Goal: Information Seeking & Learning: Check status

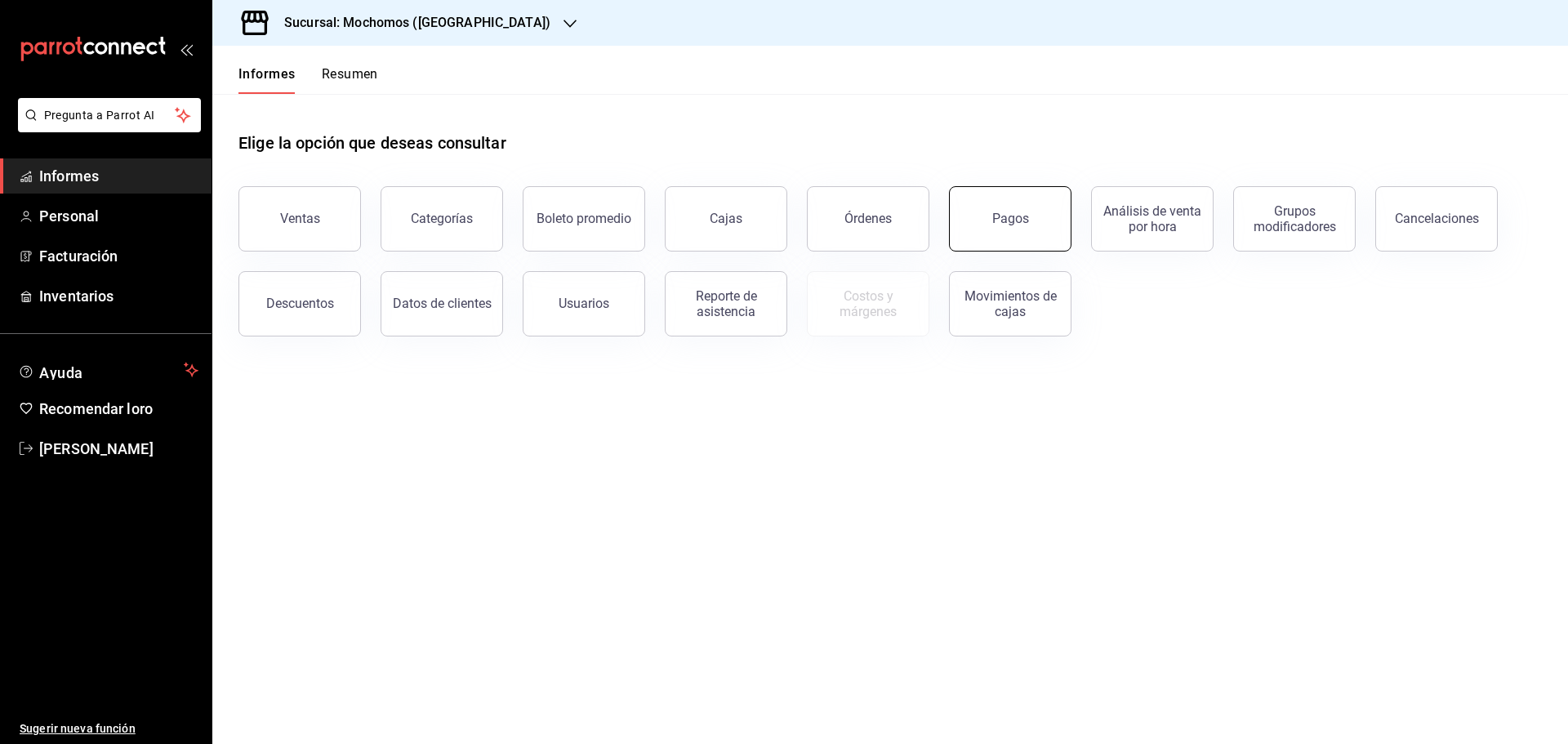
click at [1013, 246] on button "Pagos" at bounding box center [1010, 219] width 123 height 65
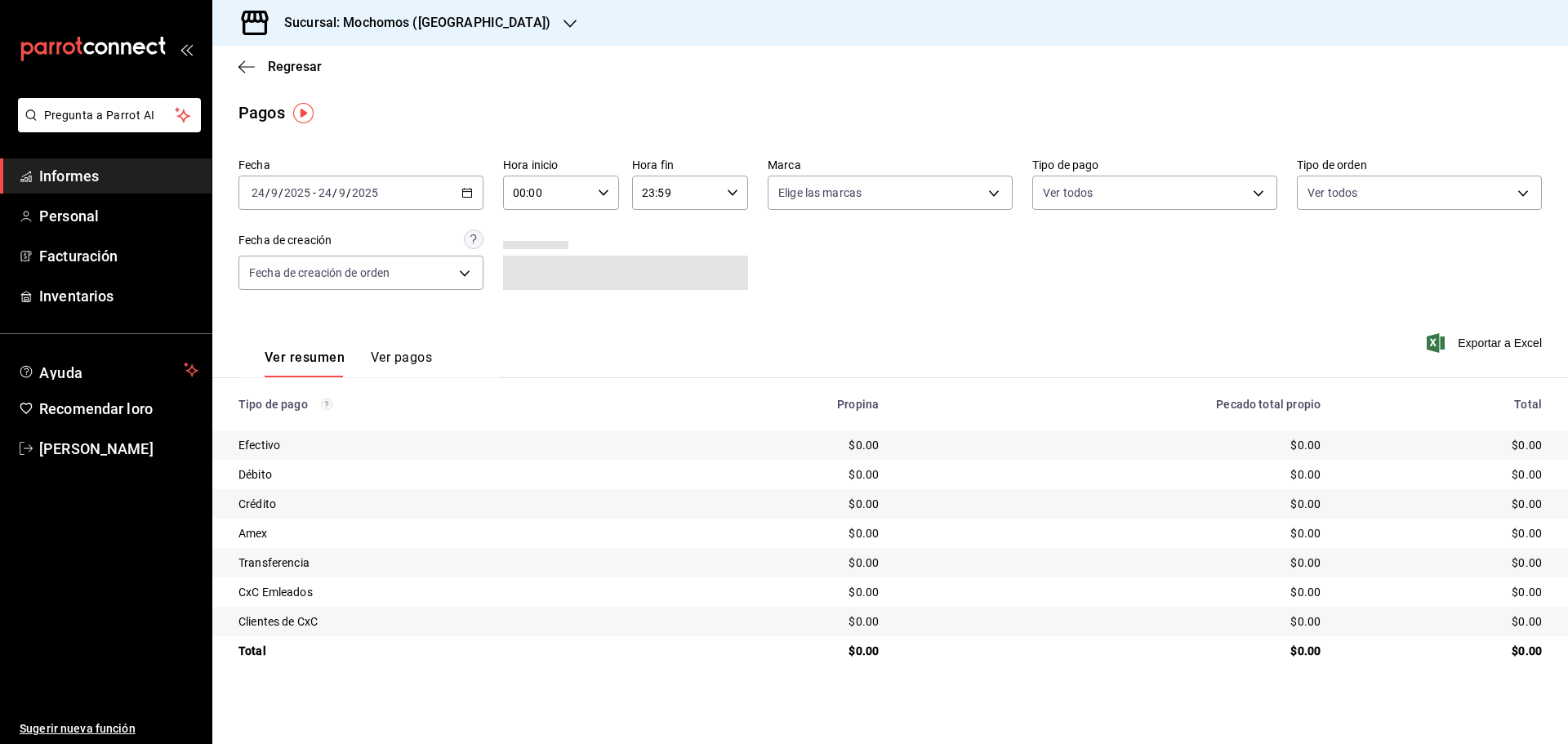
click at [420, 369] on button "Ver pagos" at bounding box center [401, 363] width 61 height 29
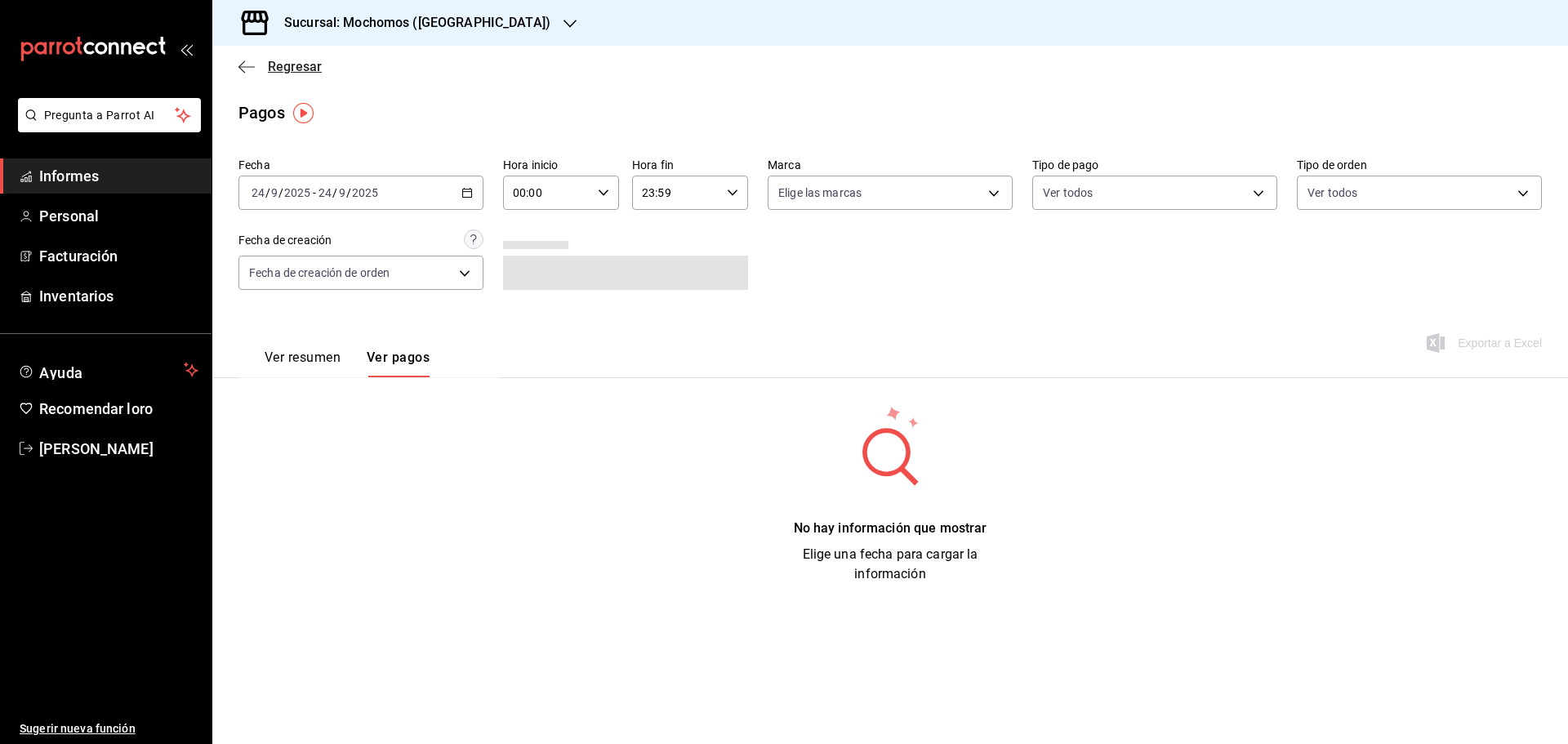
click at [239, 71] on icon "button" at bounding box center [246, 66] width 16 height 14
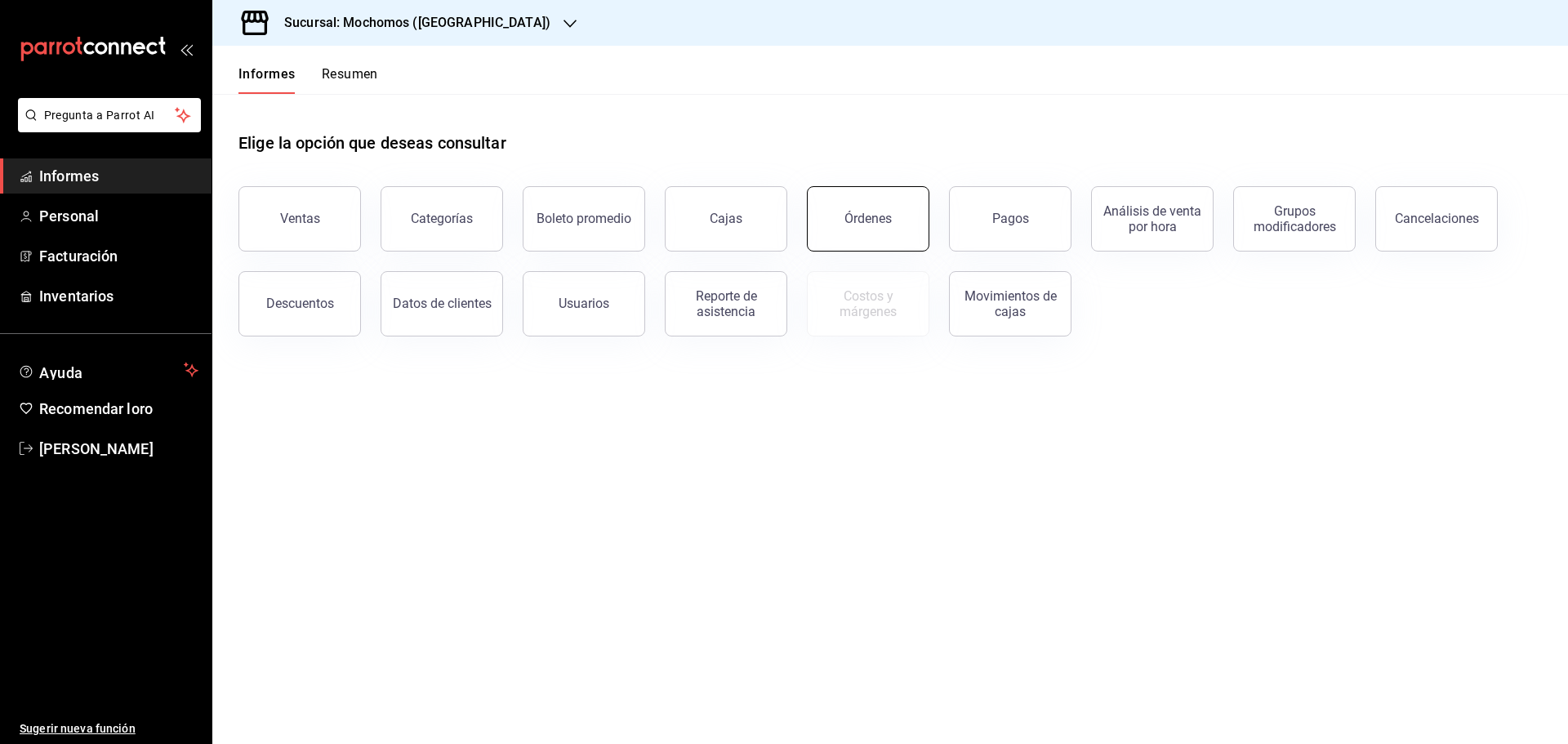
click at [888, 226] on button "Órdenes" at bounding box center [868, 219] width 123 height 65
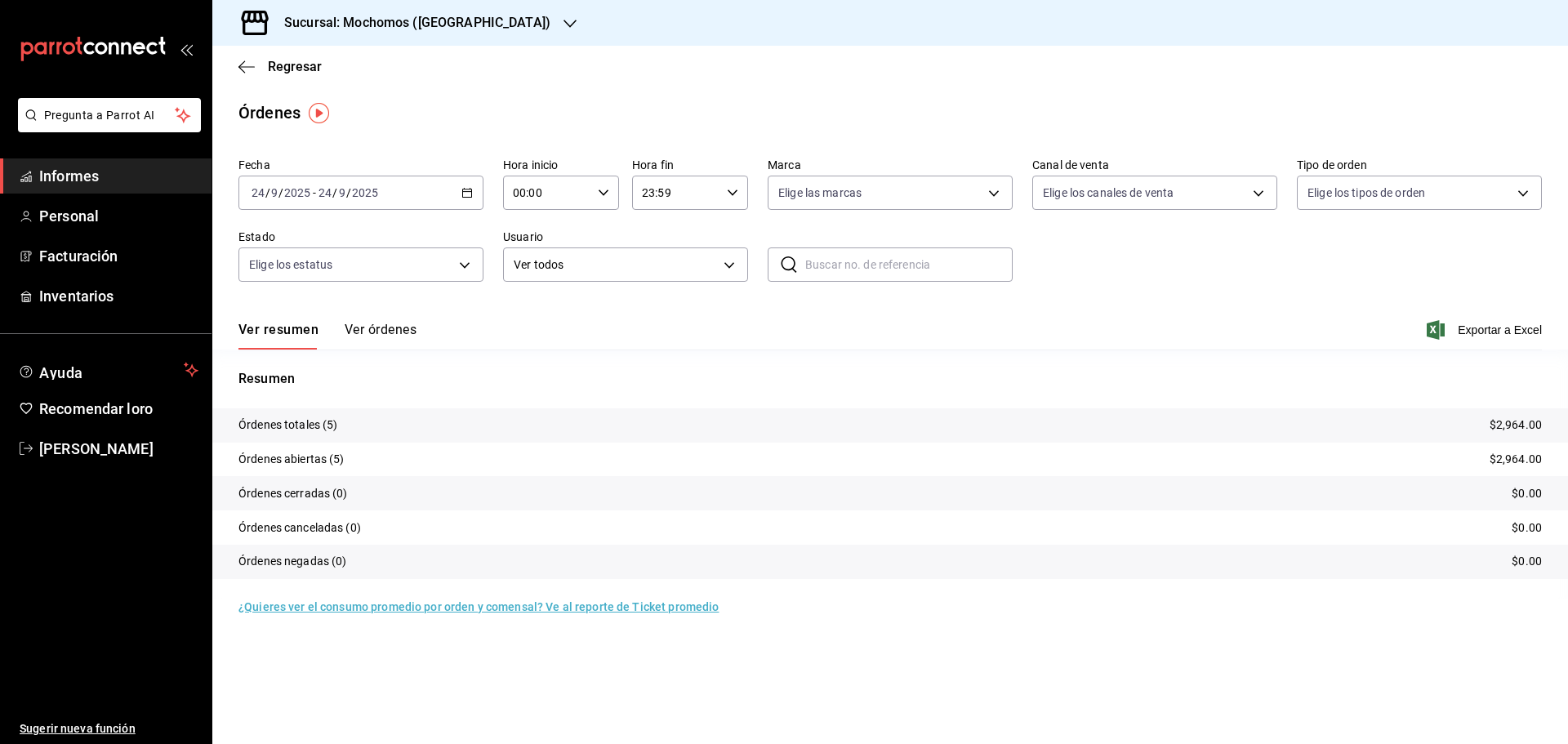
click at [469, 194] on icon "button" at bounding box center [466, 192] width 11 height 11
click at [302, 414] on li "Rango de fechas" at bounding box center [315, 425] width 153 height 36
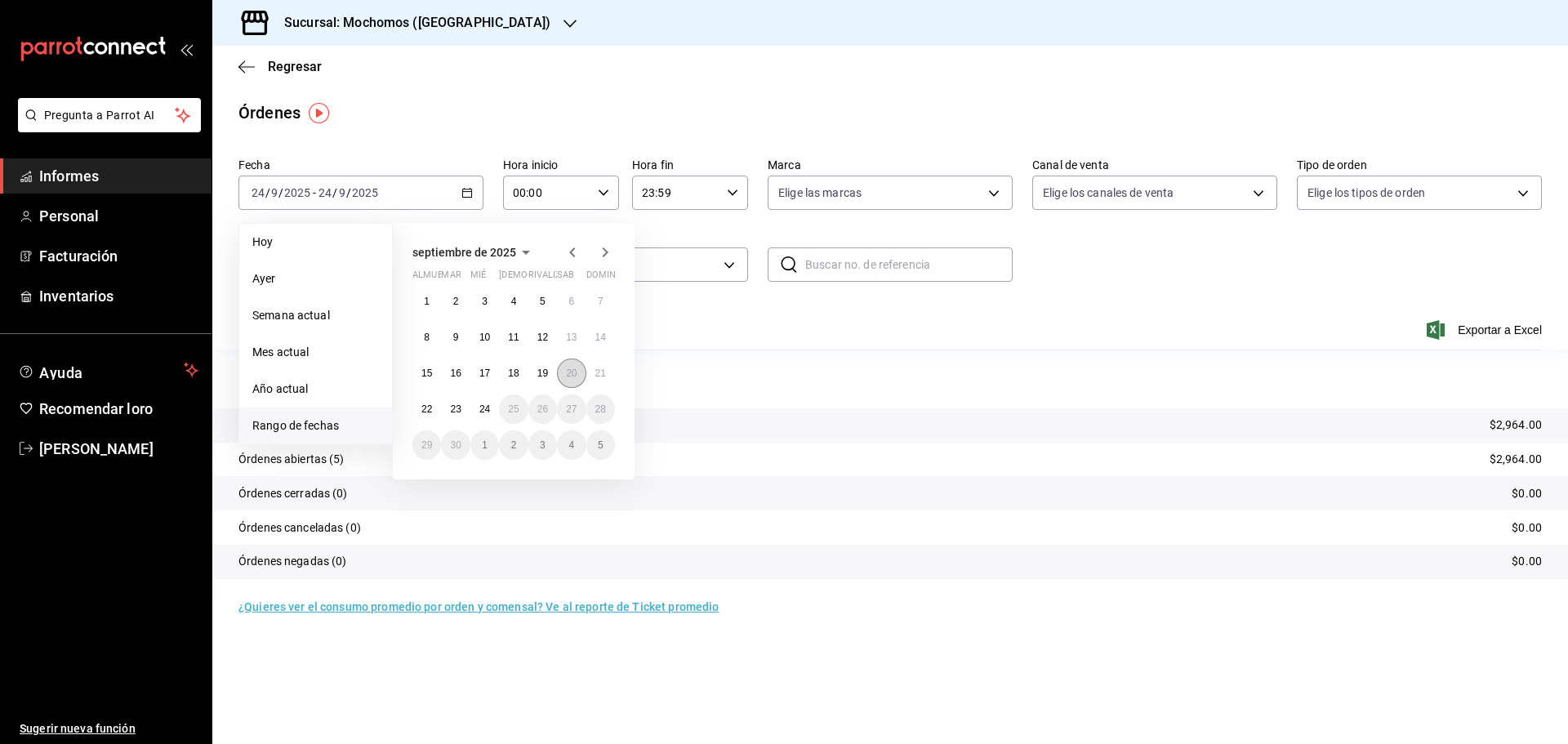
click at [568, 372] on font "20" at bounding box center [571, 373] width 11 height 11
click at [570, 375] on font "20" at bounding box center [571, 373] width 11 height 11
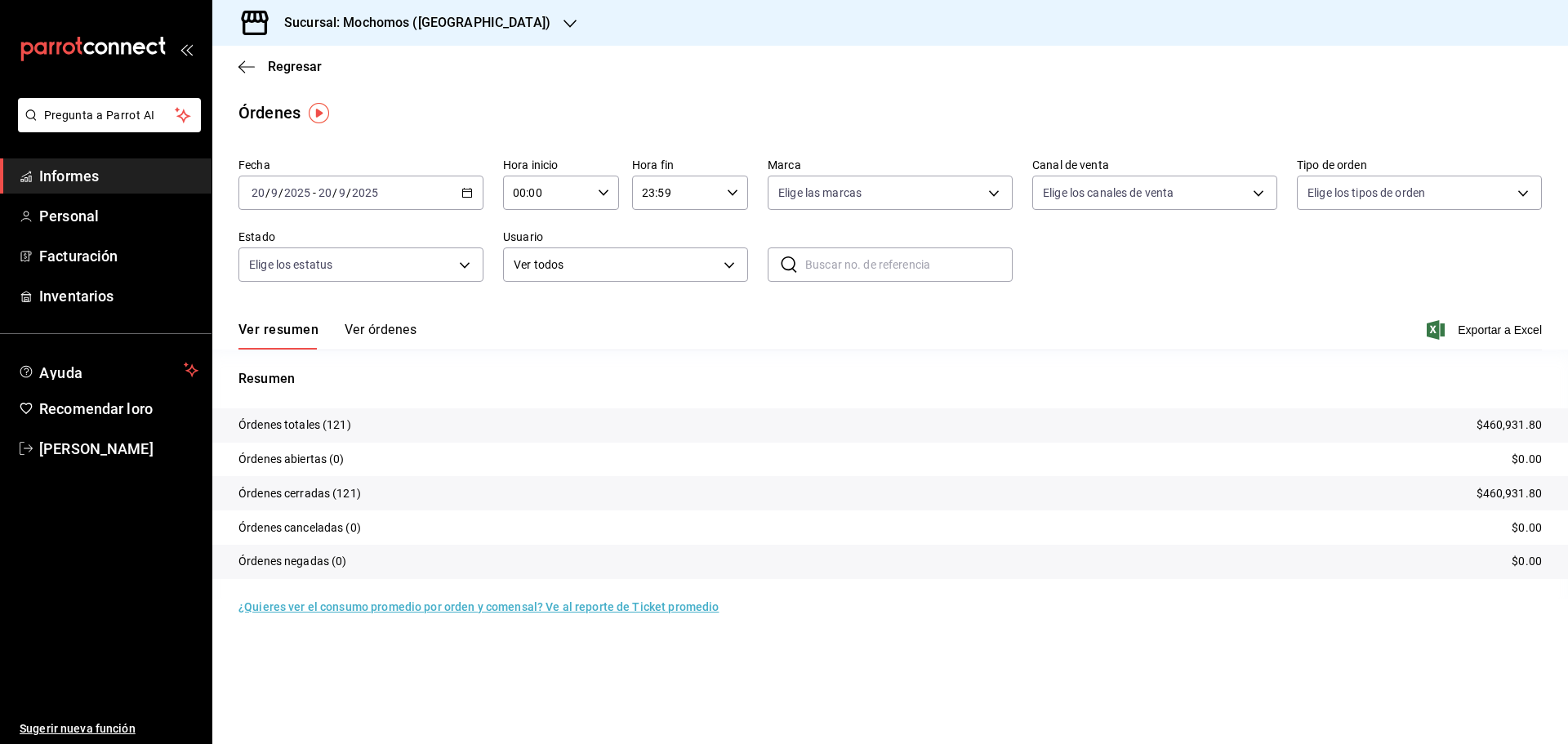
click at [556, 193] on input "00:00" at bounding box center [548, 192] width 88 height 33
click at [540, 268] on span "05" at bounding box center [532, 266] width 32 height 13
type input "05:00"
click at [582, 98] on div at bounding box center [784, 372] width 1568 height 744
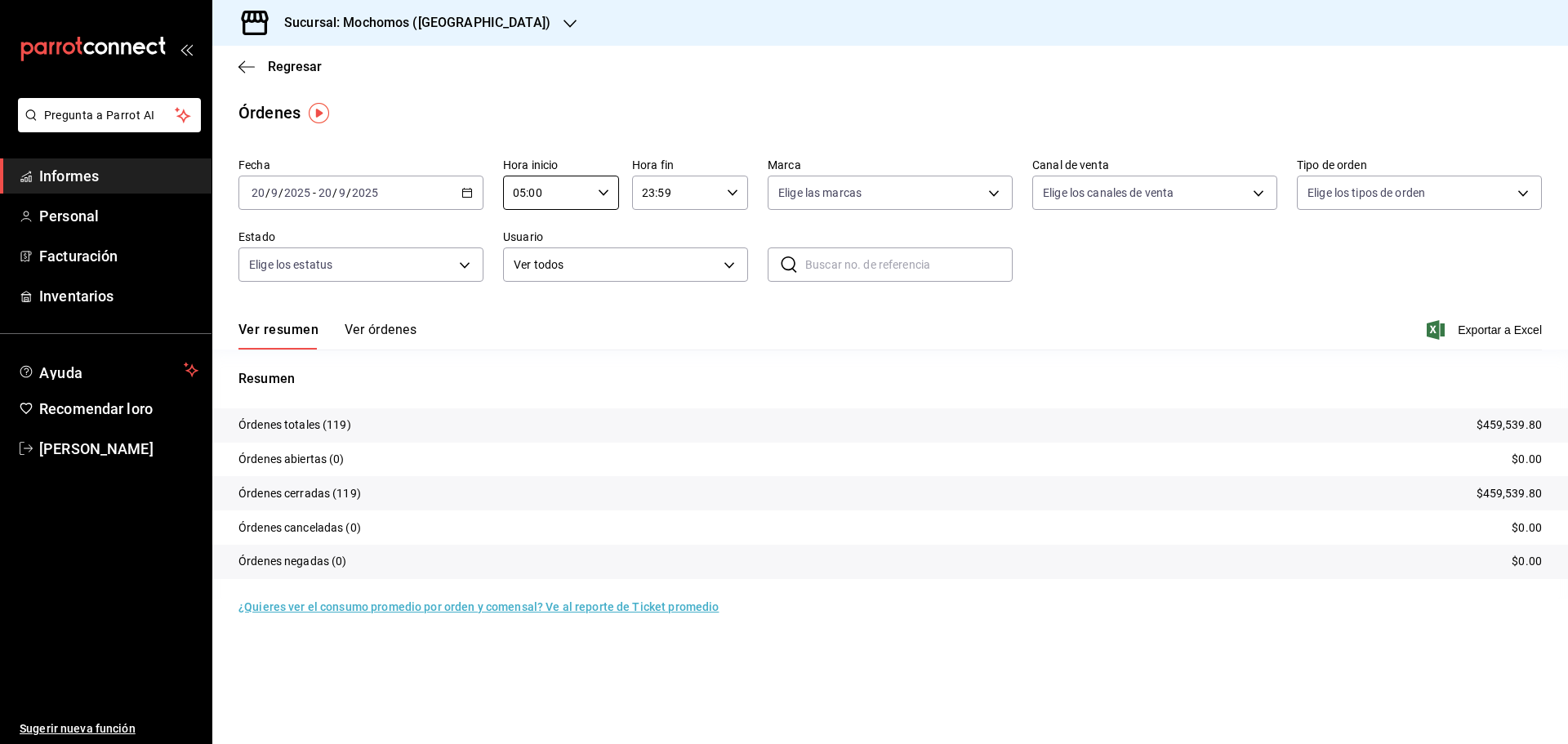
click at [403, 337] on font "Ver órdenes" at bounding box center [381, 330] width 72 height 17
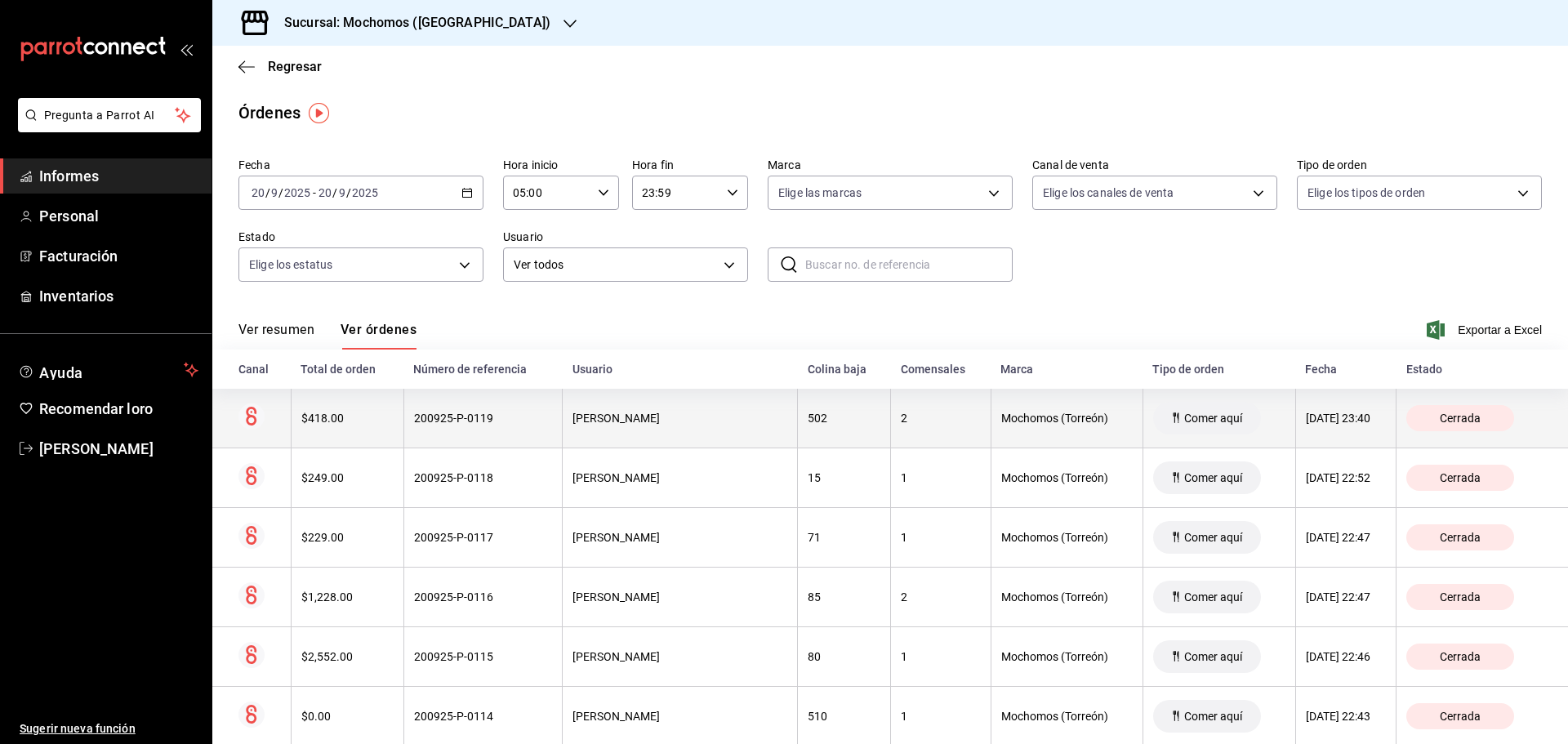
click at [1302, 427] on th "[DATE] 23:40" at bounding box center [1345, 419] width 101 height 59
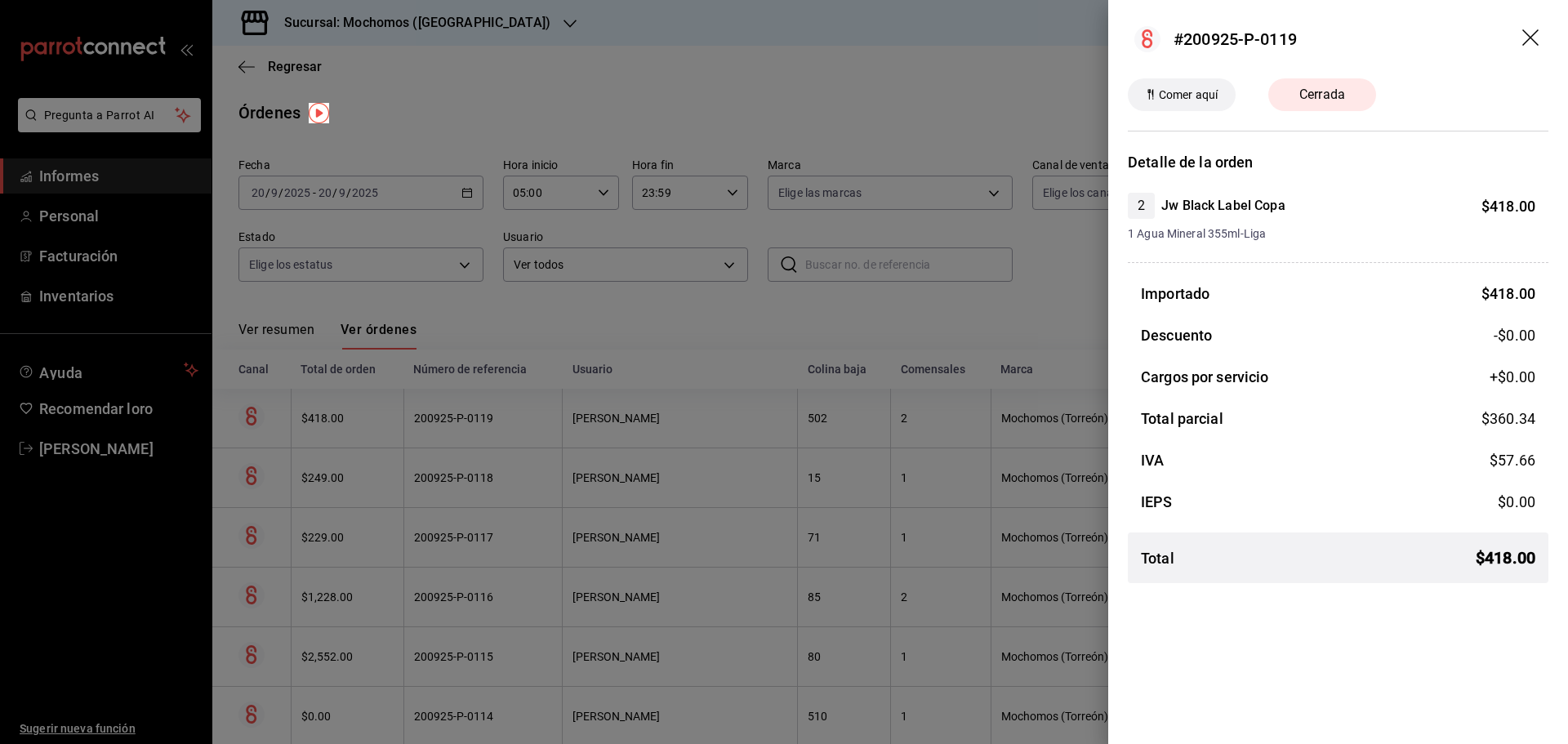
click at [1543, 31] on header "#200925-P-0119" at bounding box center [1337, 39] width 459 height 78
click at [1533, 36] on icon "arrastrar" at bounding box center [1532, 39] width 19 height 19
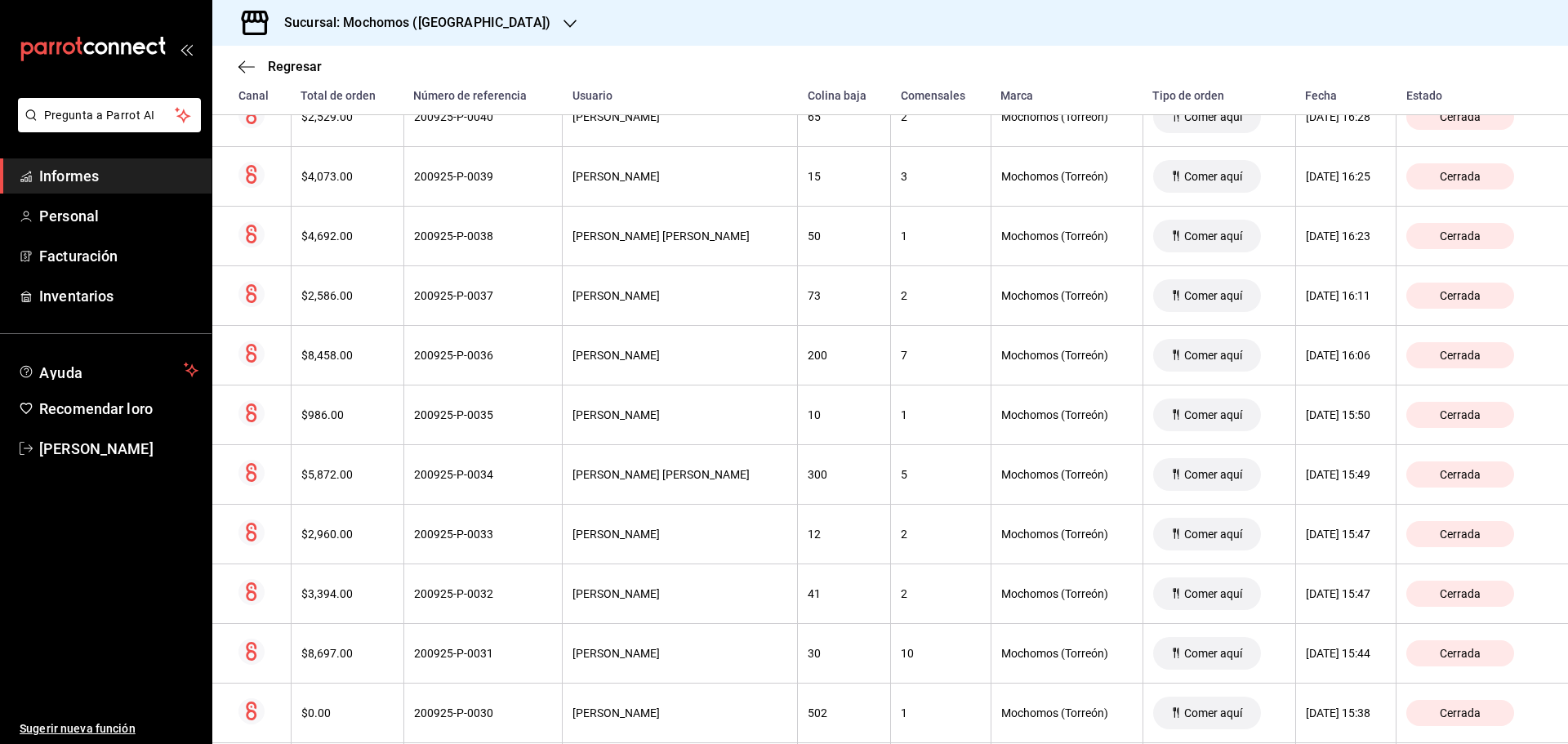
scroll to position [5092, 0]
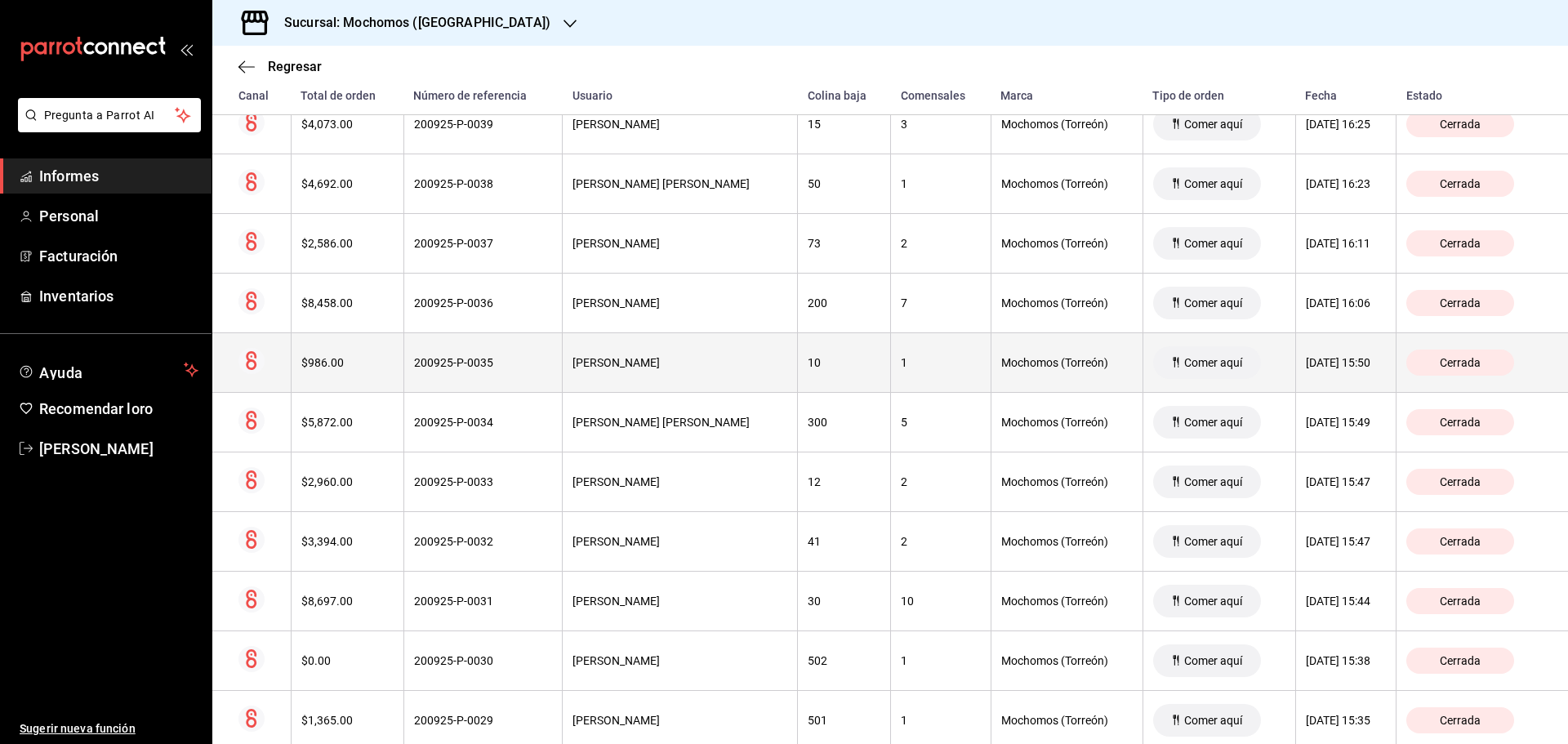
click at [1306, 364] on font "[DATE] 15:50" at bounding box center [1338, 362] width 64 height 13
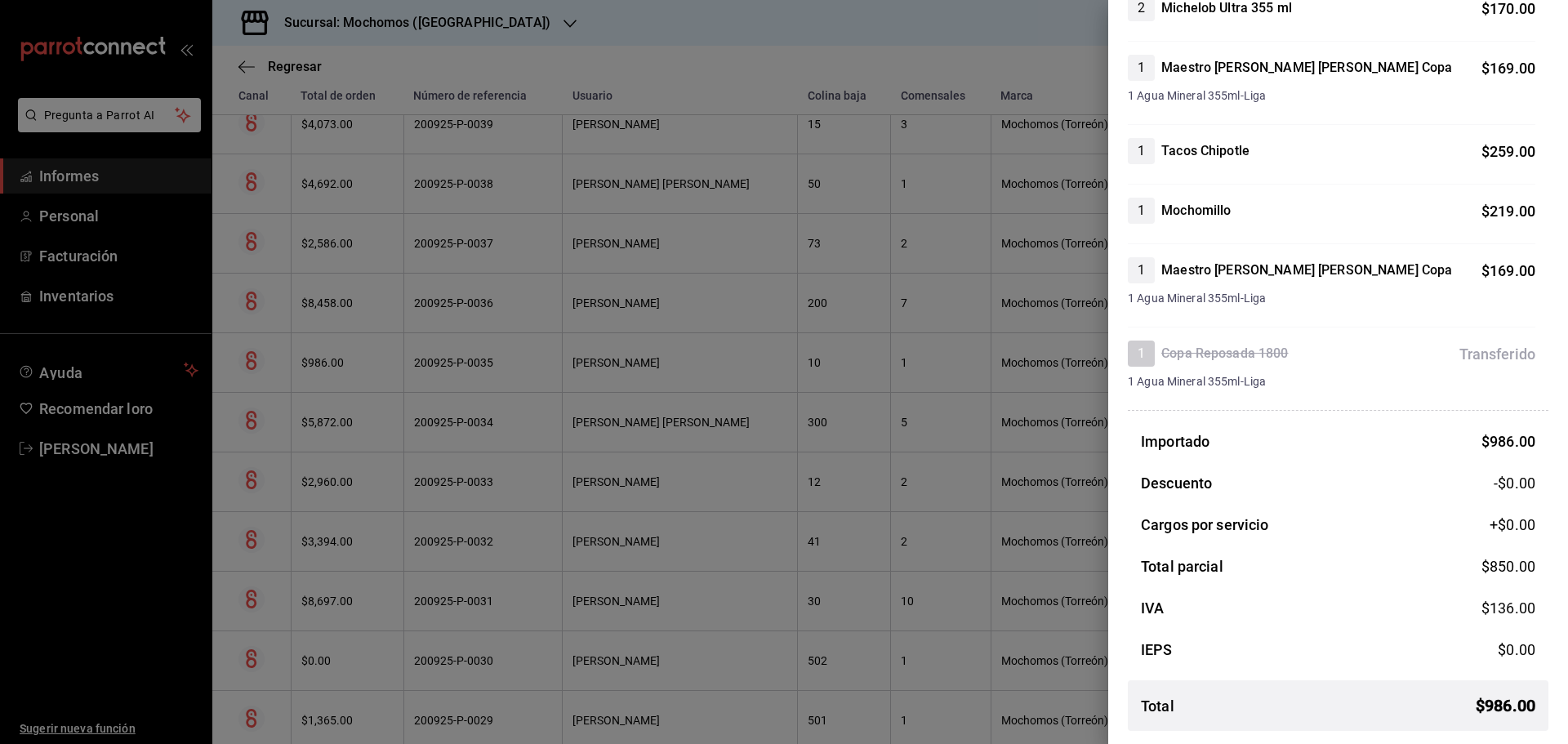
scroll to position [0, 0]
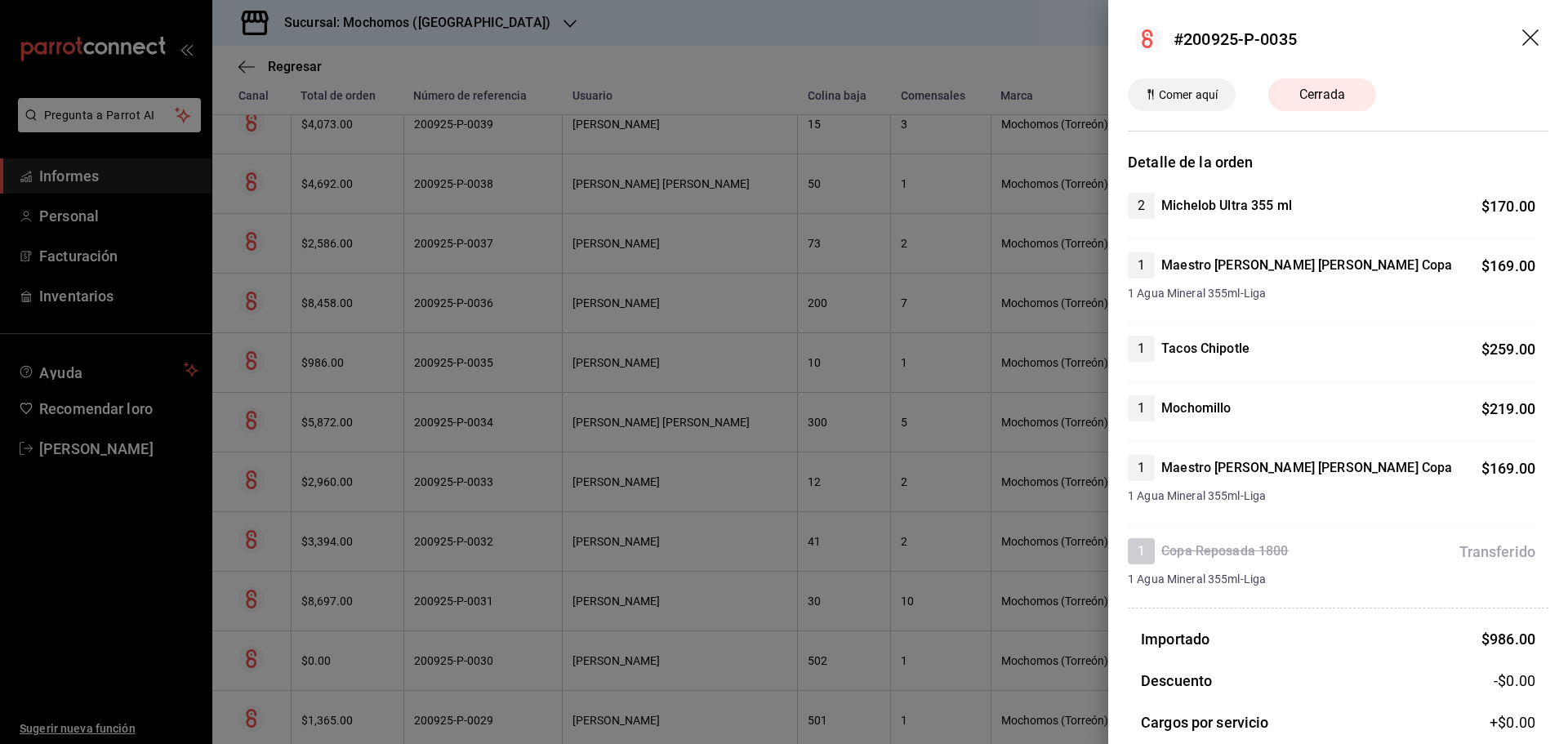
click at [1522, 35] on icon "arrastrar" at bounding box center [1532, 39] width 19 height 19
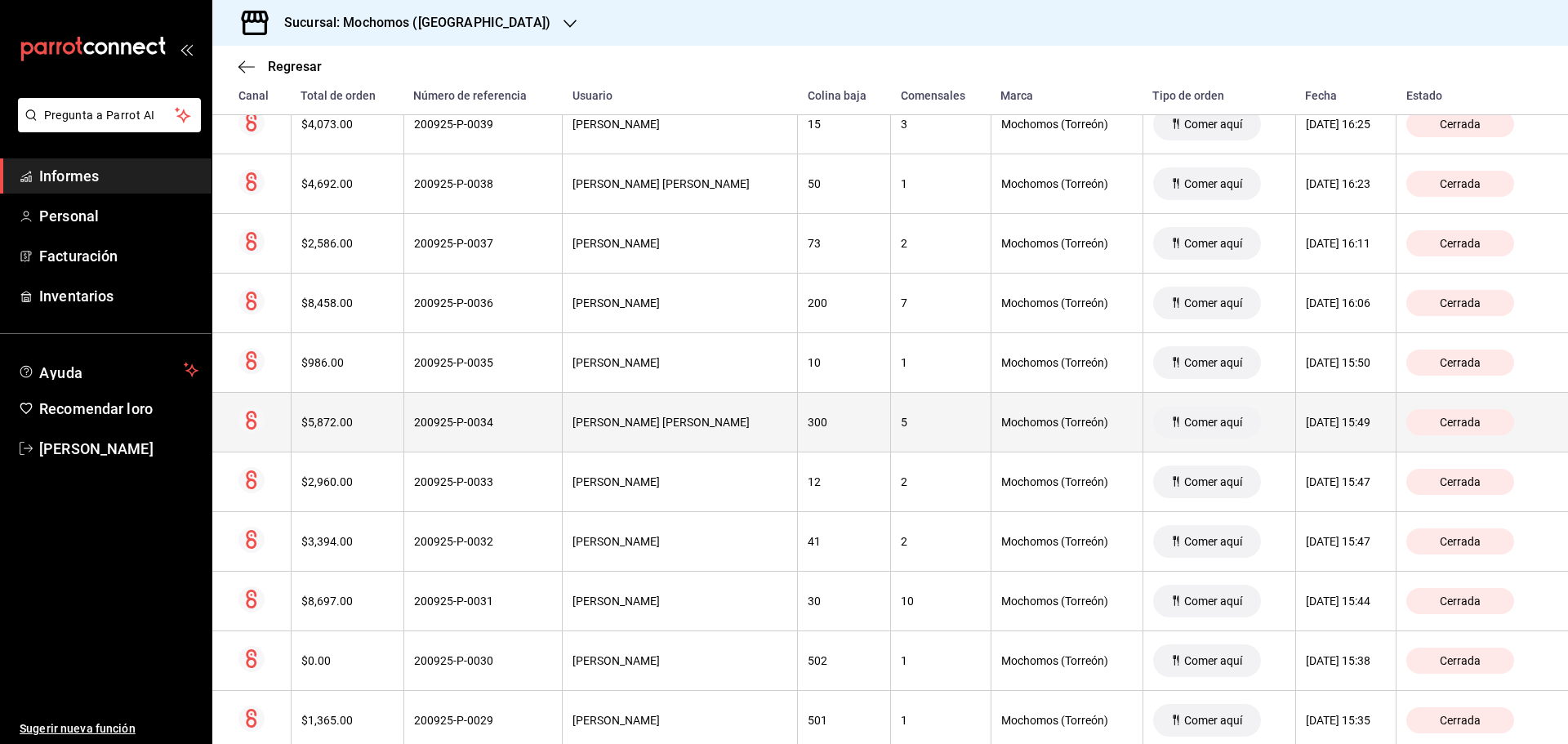
click at [1324, 422] on font "[DATE] 15:49" at bounding box center [1338, 421] width 64 height 13
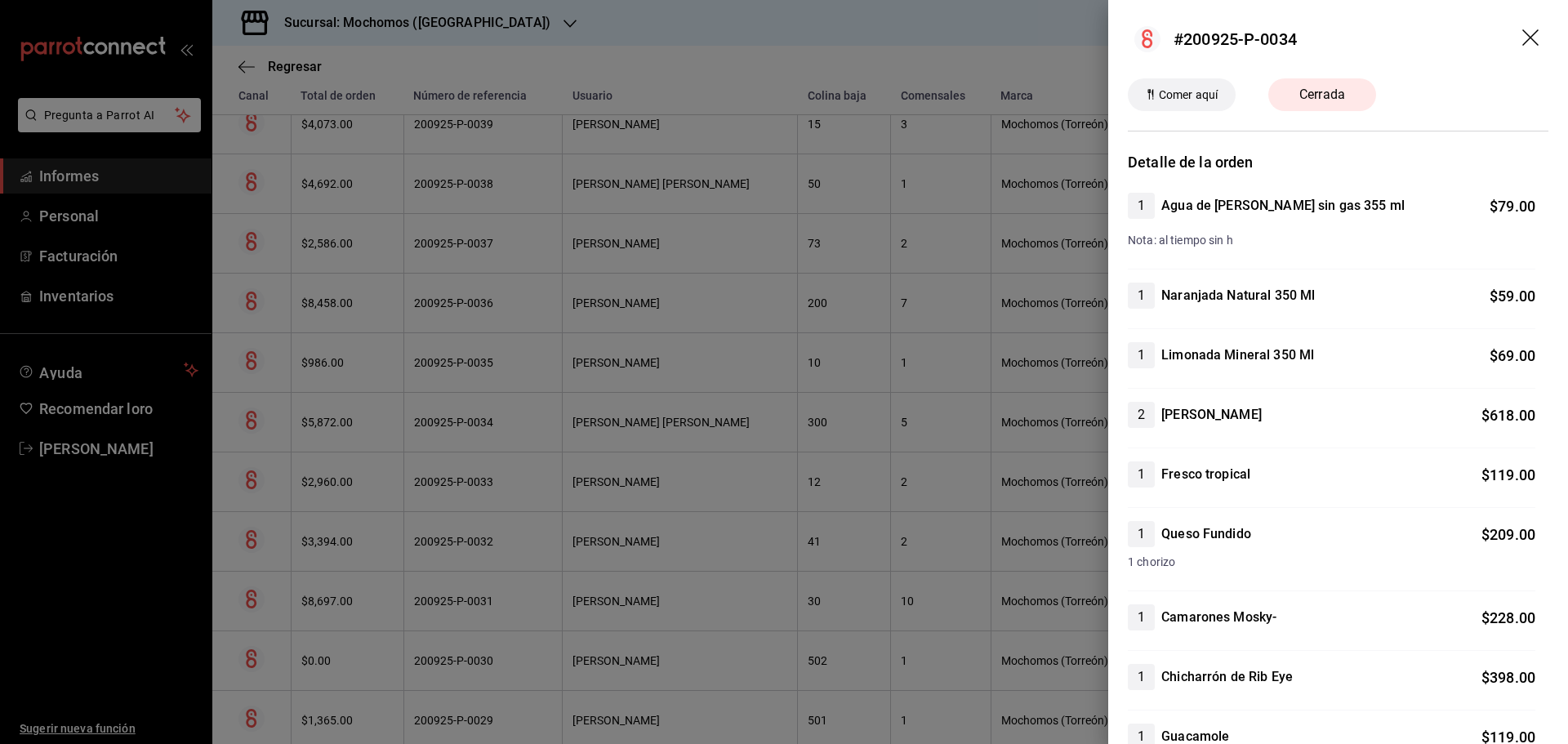
click at [1522, 37] on icon "arrastrar" at bounding box center [1532, 39] width 19 height 19
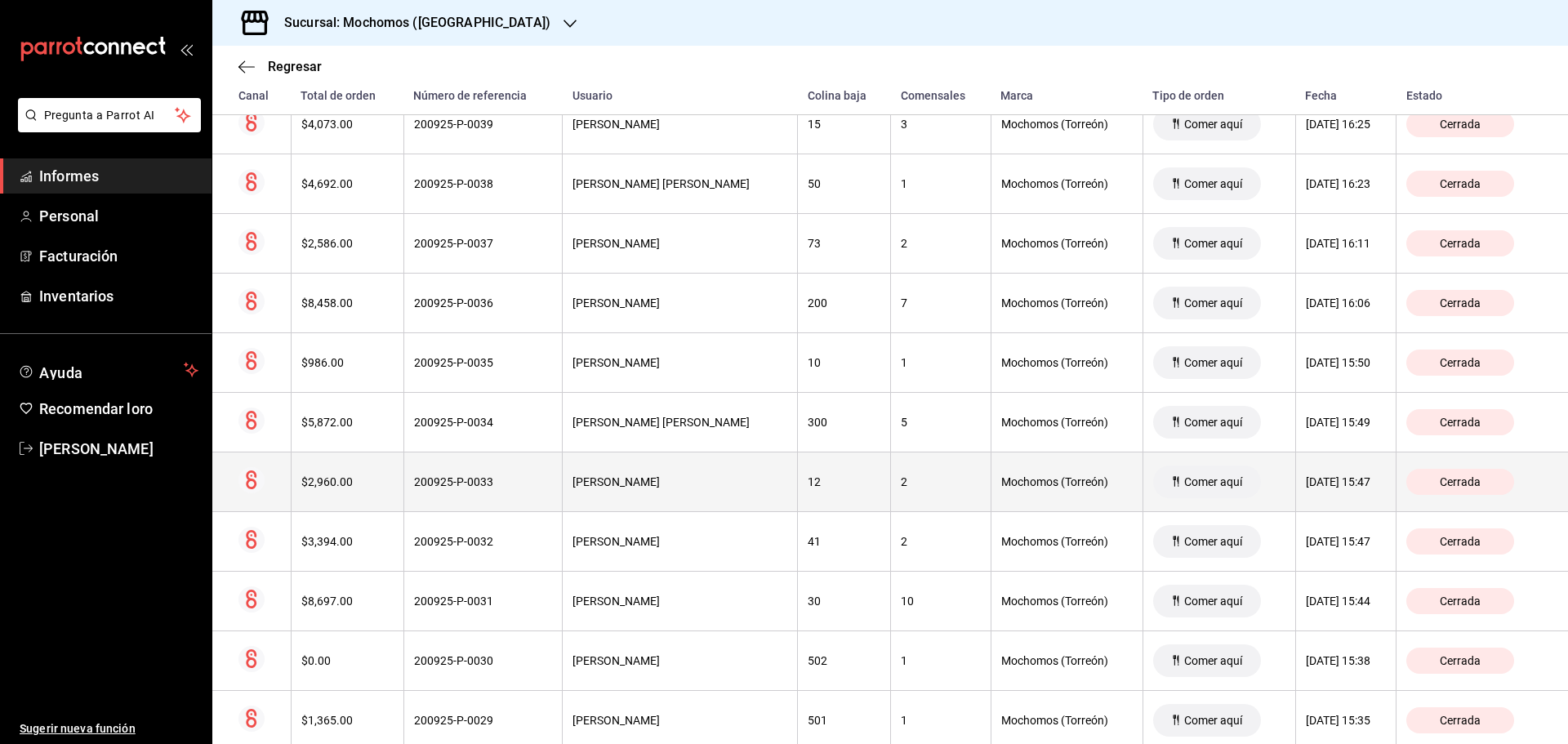
click at [1343, 469] on th "[DATE] 15:47" at bounding box center [1345, 481] width 101 height 59
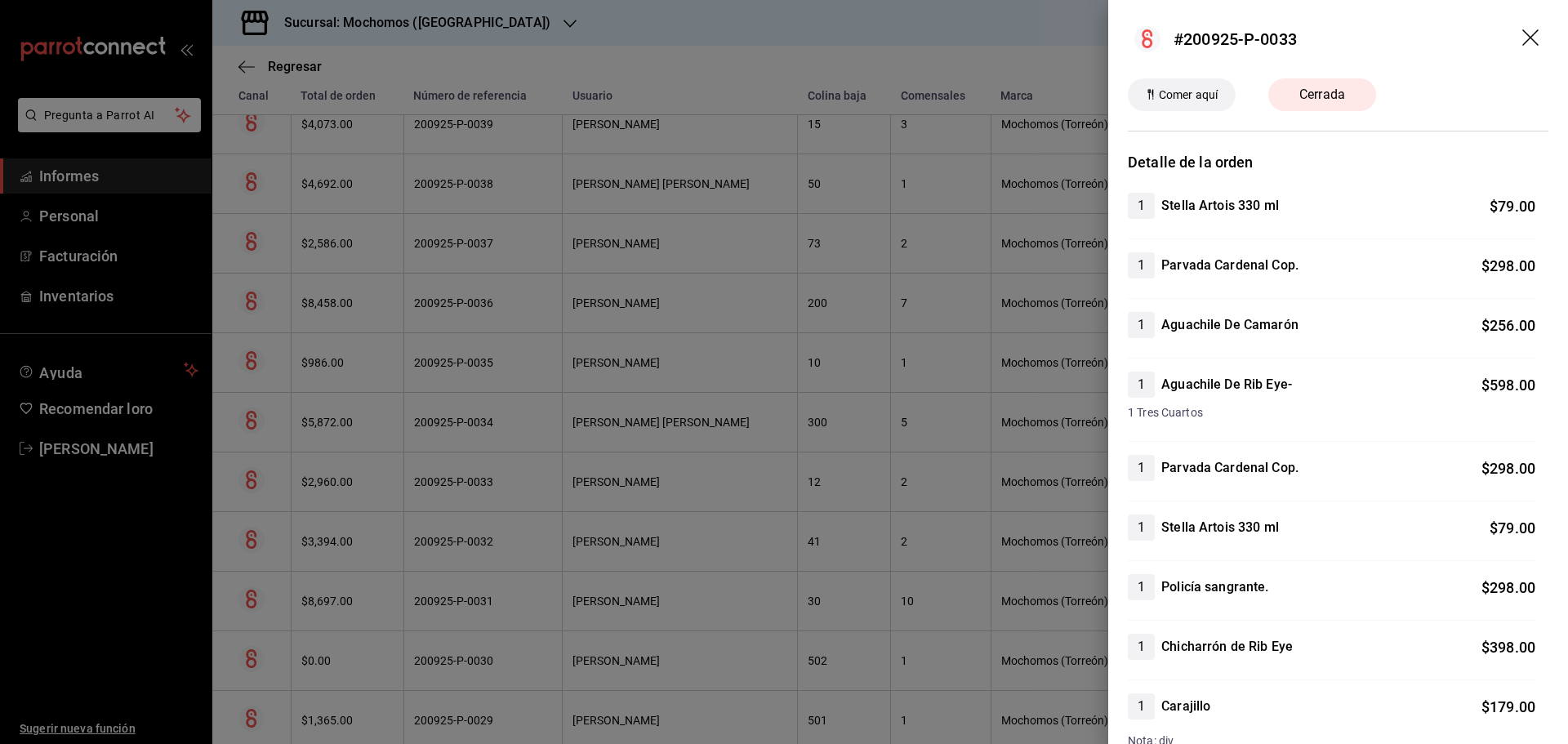
click at [1522, 36] on icon "arrastrar" at bounding box center [1532, 39] width 19 height 19
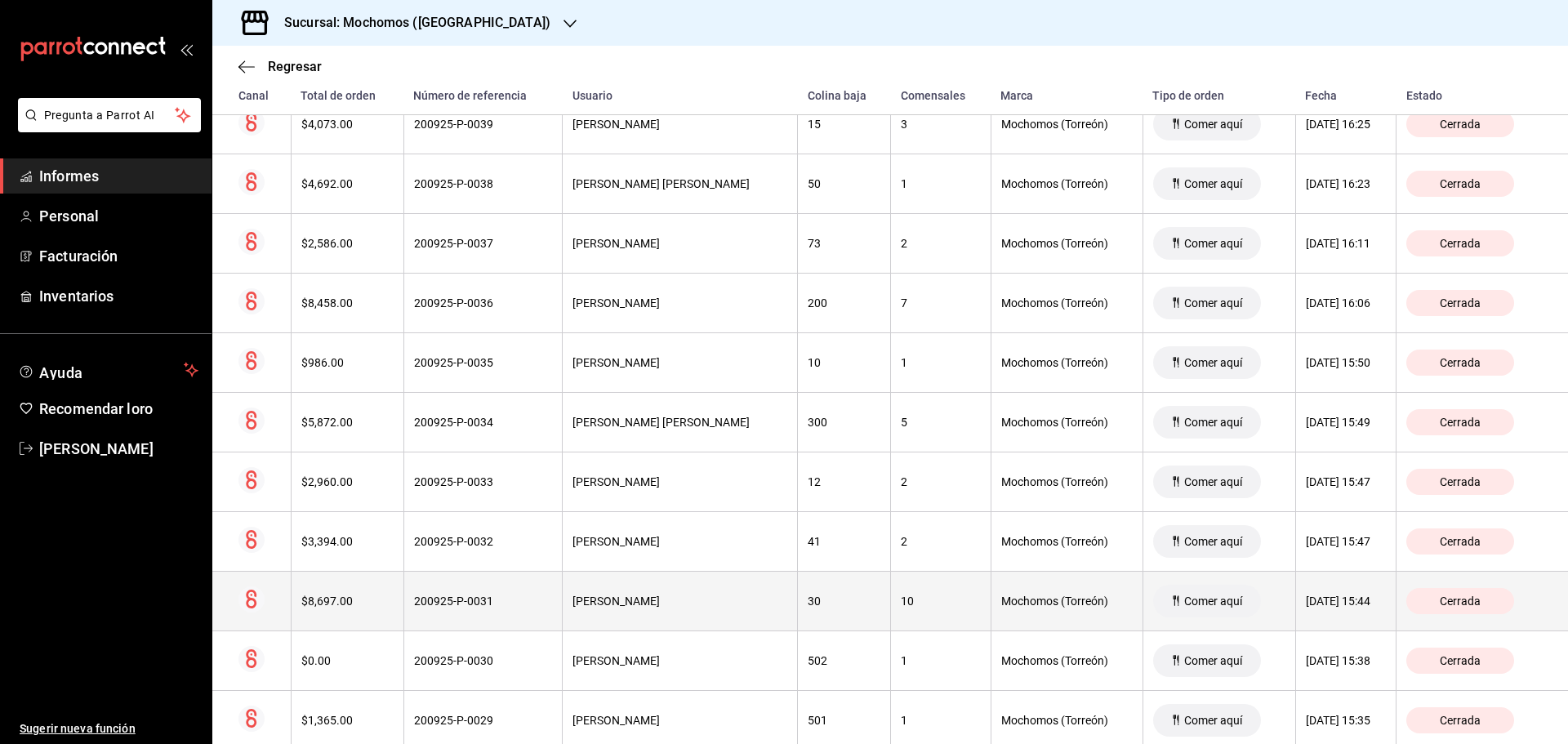
click at [1320, 595] on font "[DATE] 15:44" at bounding box center [1338, 600] width 64 height 13
